Goal: Contribute content: Contribute content

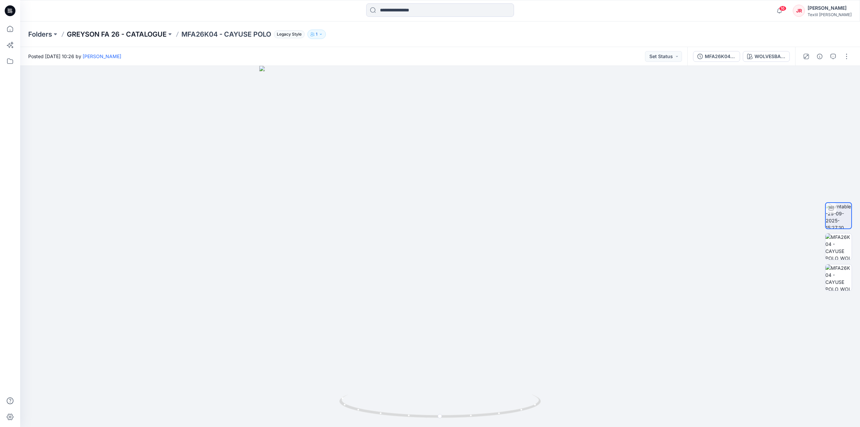
click at [148, 33] on p "GREYSON FA 26 - CATALOGUE" at bounding box center [117, 34] width 100 height 9
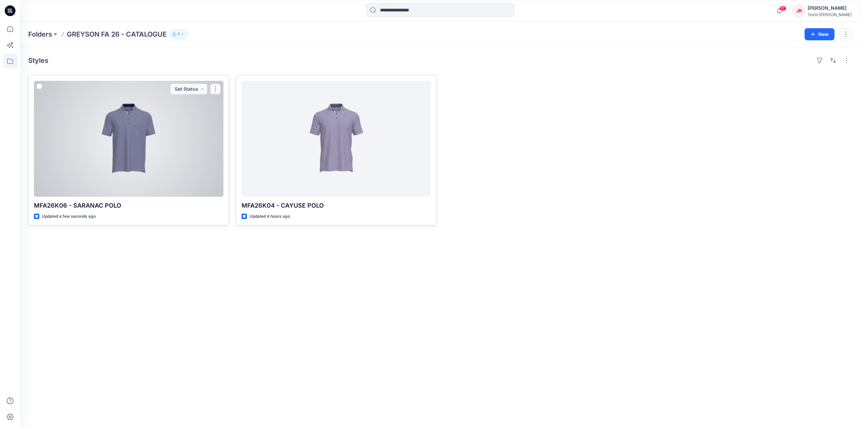
click at [215, 88] on button "button" at bounding box center [215, 89] width 11 height 11
click at [227, 104] on p "Edit" at bounding box center [227, 104] width 8 height 7
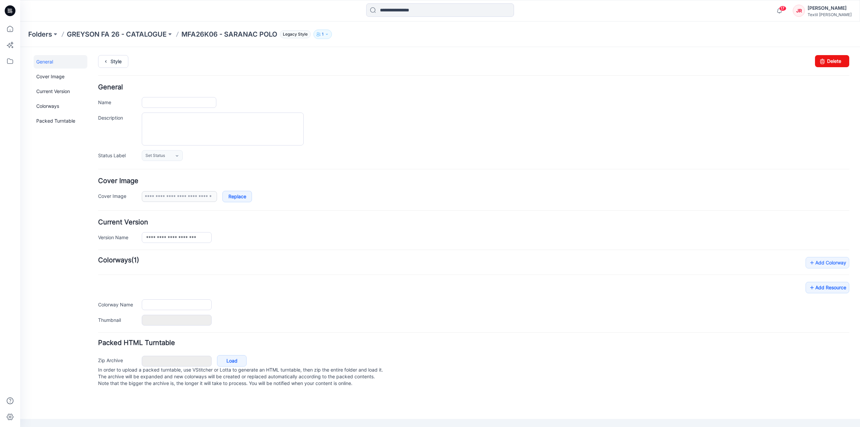
type input "**********"
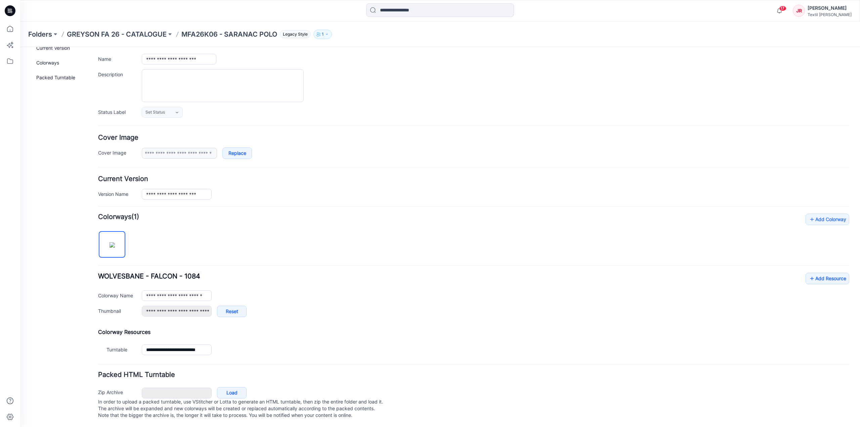
scroll to position [49, 0]
click at [819, 272] on link "Add Resource" at bounding box center [827, 277] width 44 height 11
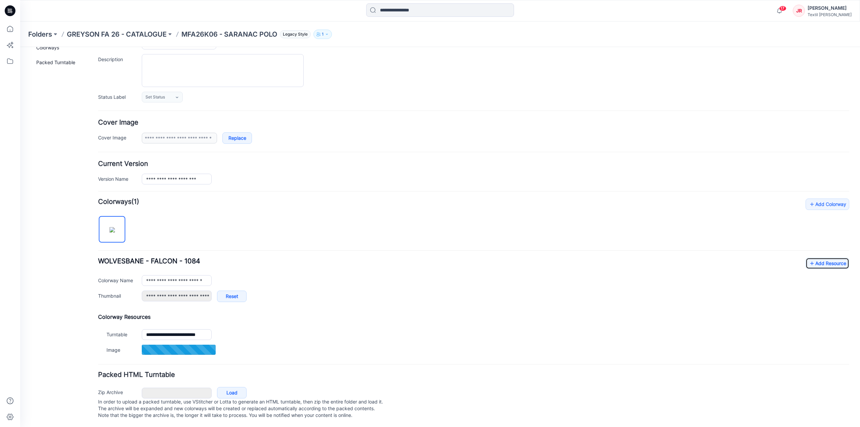
scroll to position [64, 0]
click at [833, 257] on link "Add Resource" at bounding box center [827, 262] width 44 height 11
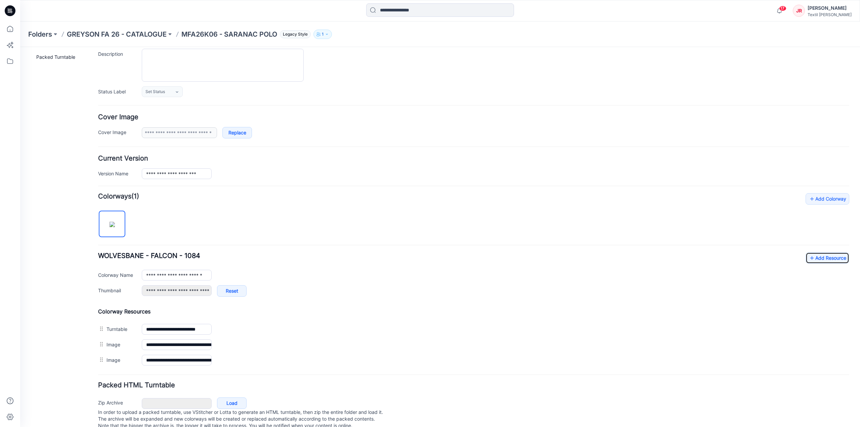
scroll to position [0, 0]
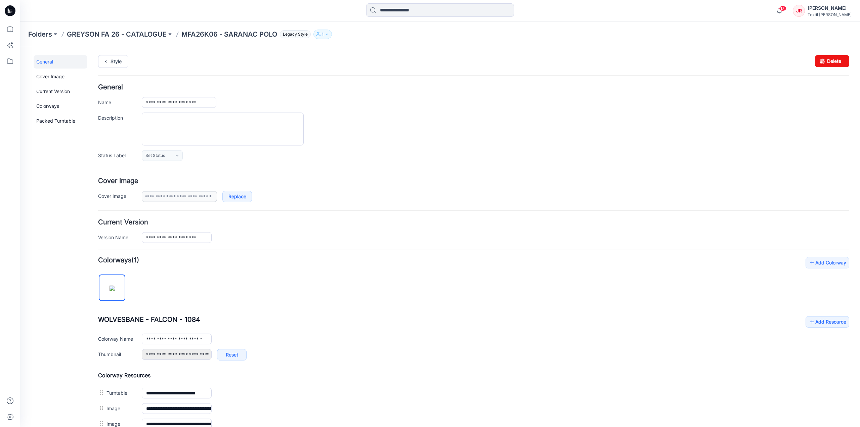
click at [117, 55] on div "**********" at bounding box center [436, 274] width 832 height 455
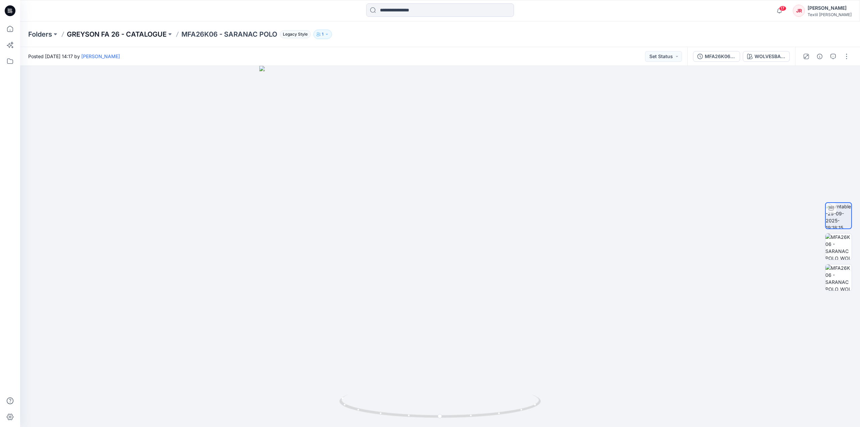
click at [147, 35] on p "GREYSON FA 26 - CATALOGUE" at bounding box center [117, 34] width 100 height 9
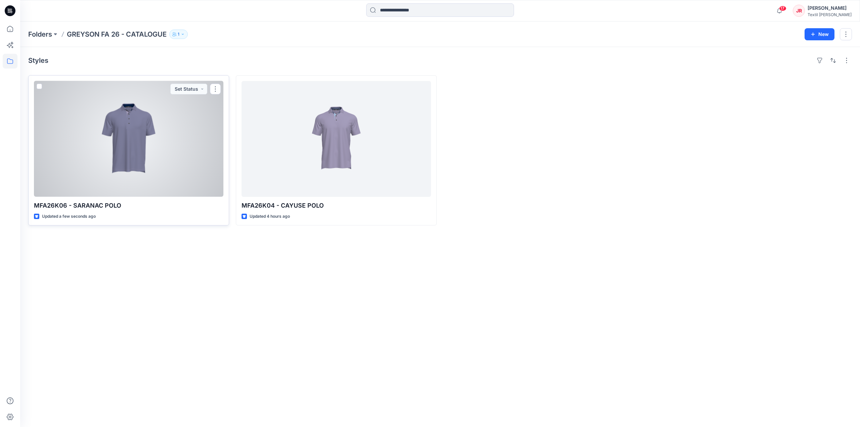
click at [152, 125] on div at bounding box center [128, 139] width 189 height 116
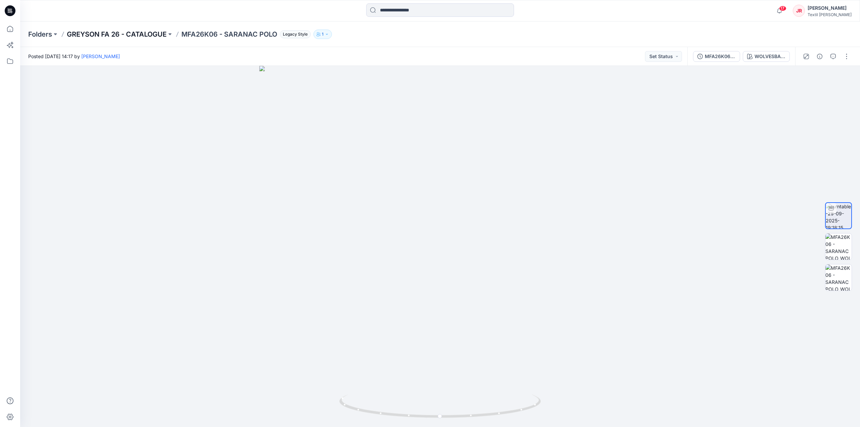
click at [158, 33] on p "GREYSON FA 26 - CATALOGUE" at bounding box center [117, 34] width 100 height 9
